Goal: Check status: Check status

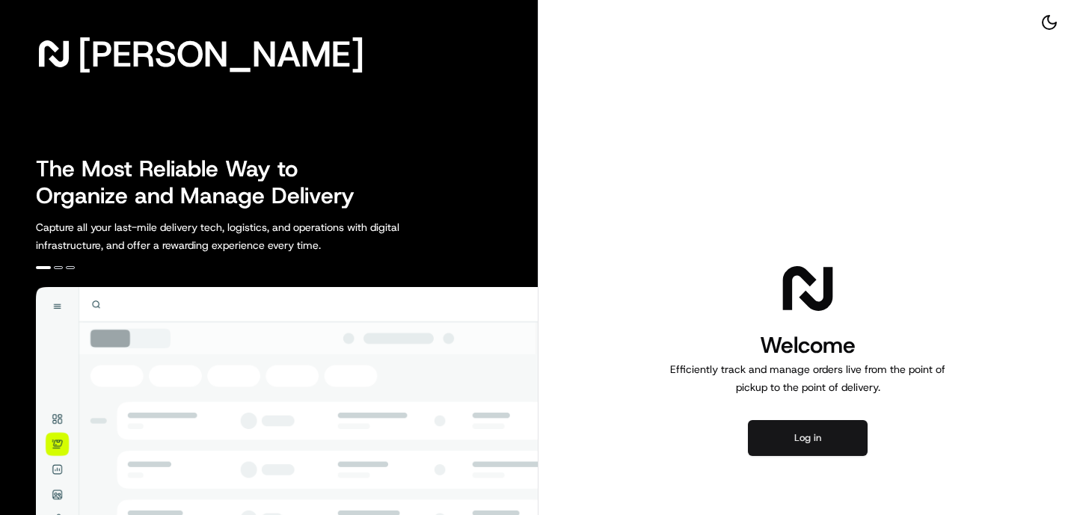
click at [779, 451] on button "Log in" at bounding box center [808, 438] width 120 height 36
